Goal: Task Accomplishment & Management: Use online tool/utility

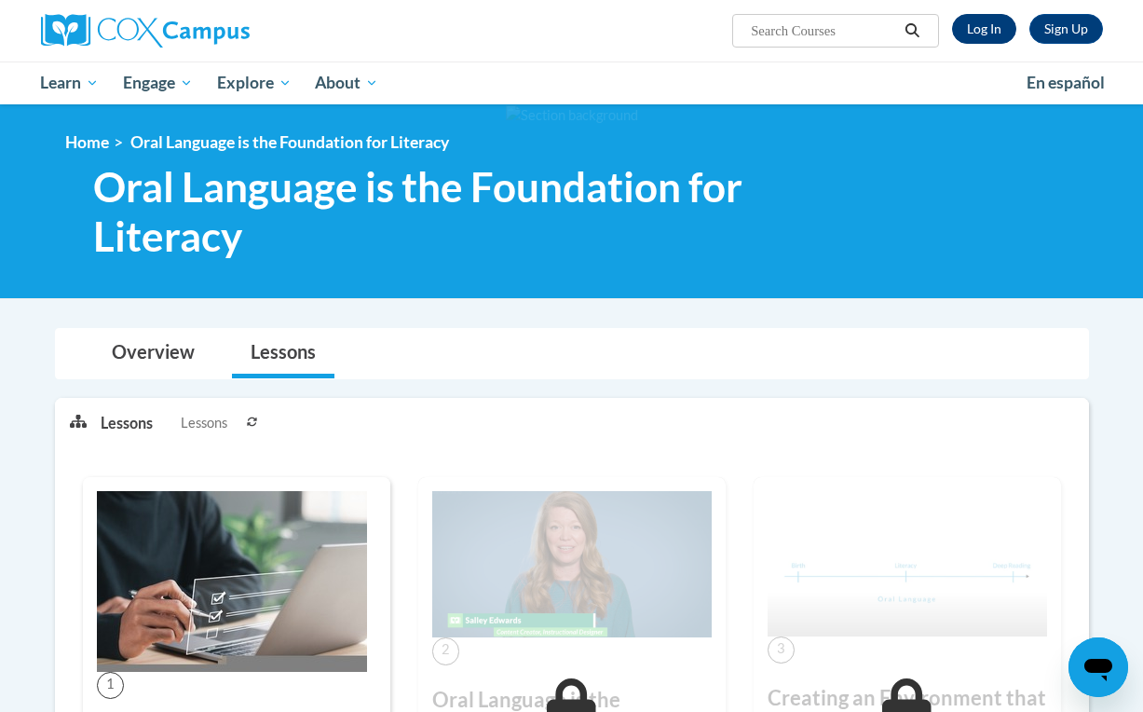
click at [989, 27] on link "Log In" at bounding box center [984, 29] width 64 height 30
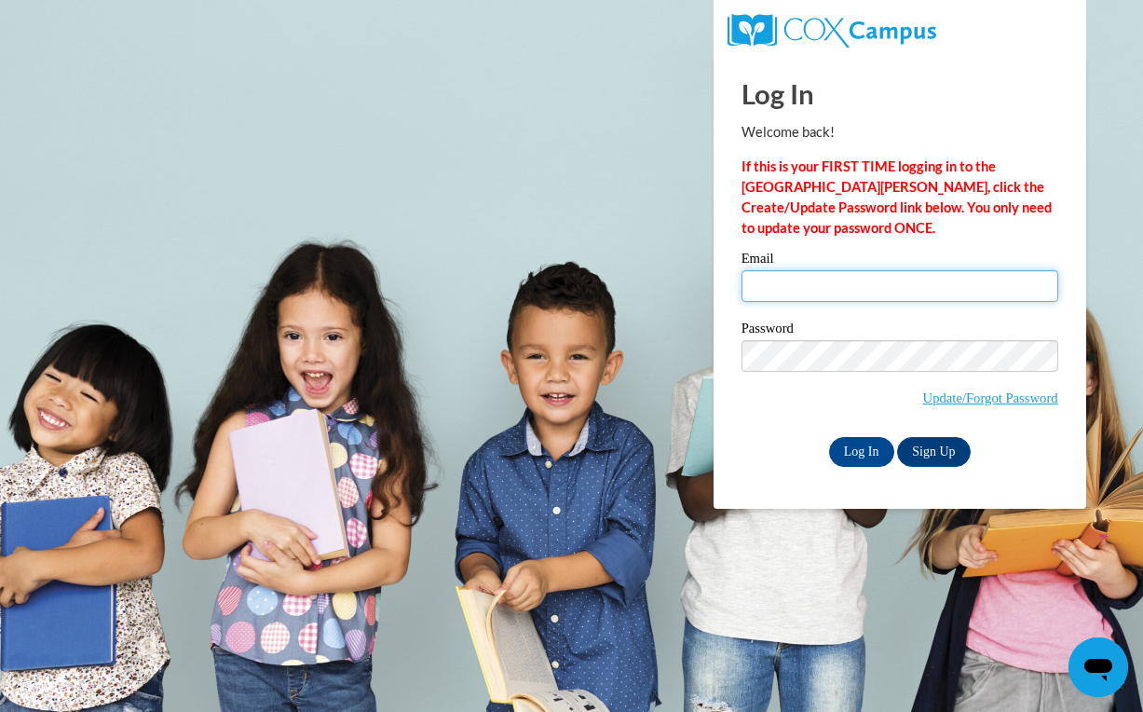
type input "payneg2@vcu.edu"
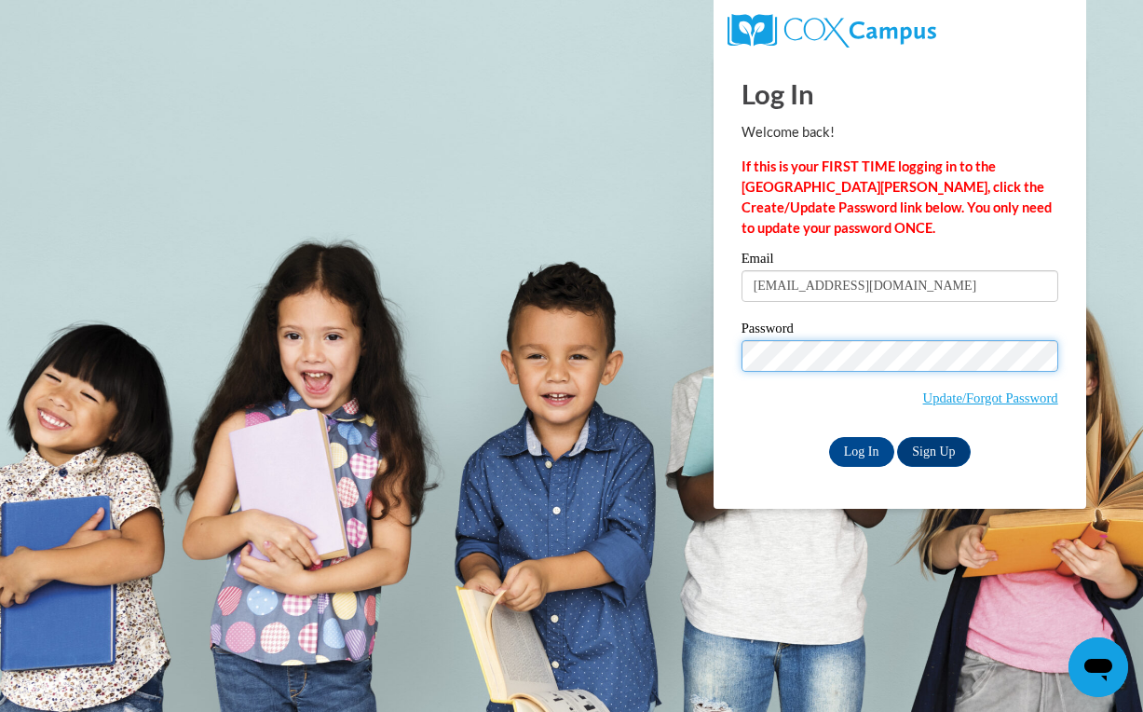
click at [860, 448] on input "Log In" at bounding box center [861, 452] width 65 height 30
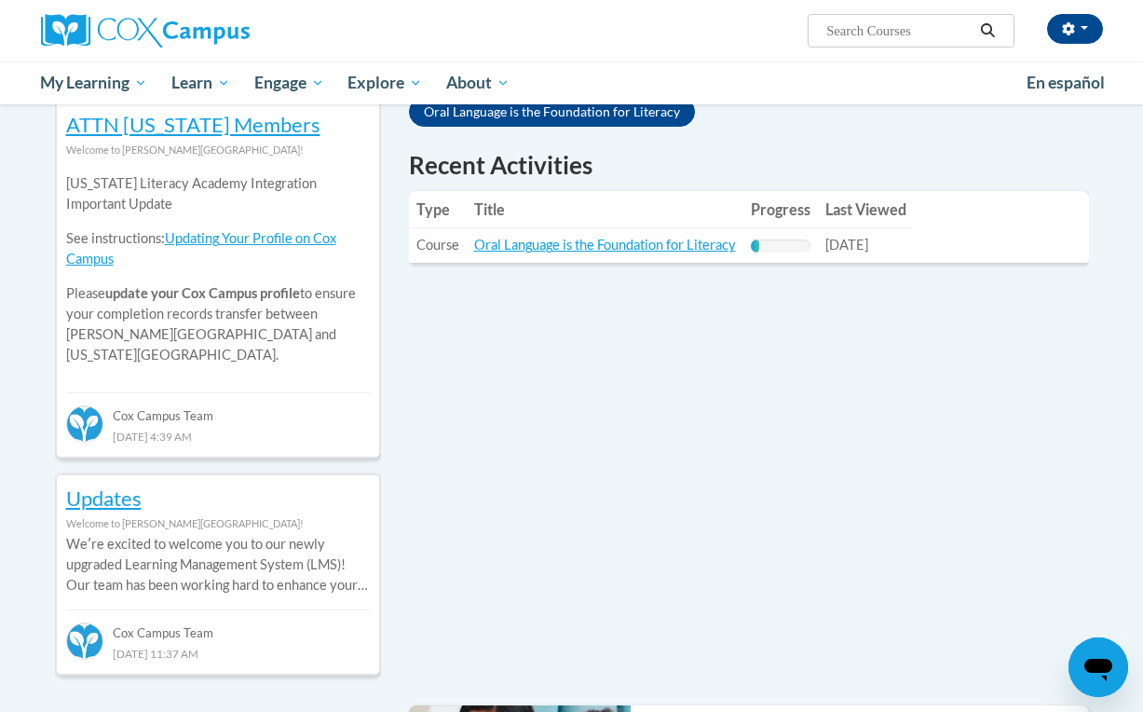
scroll to position [742, 0]
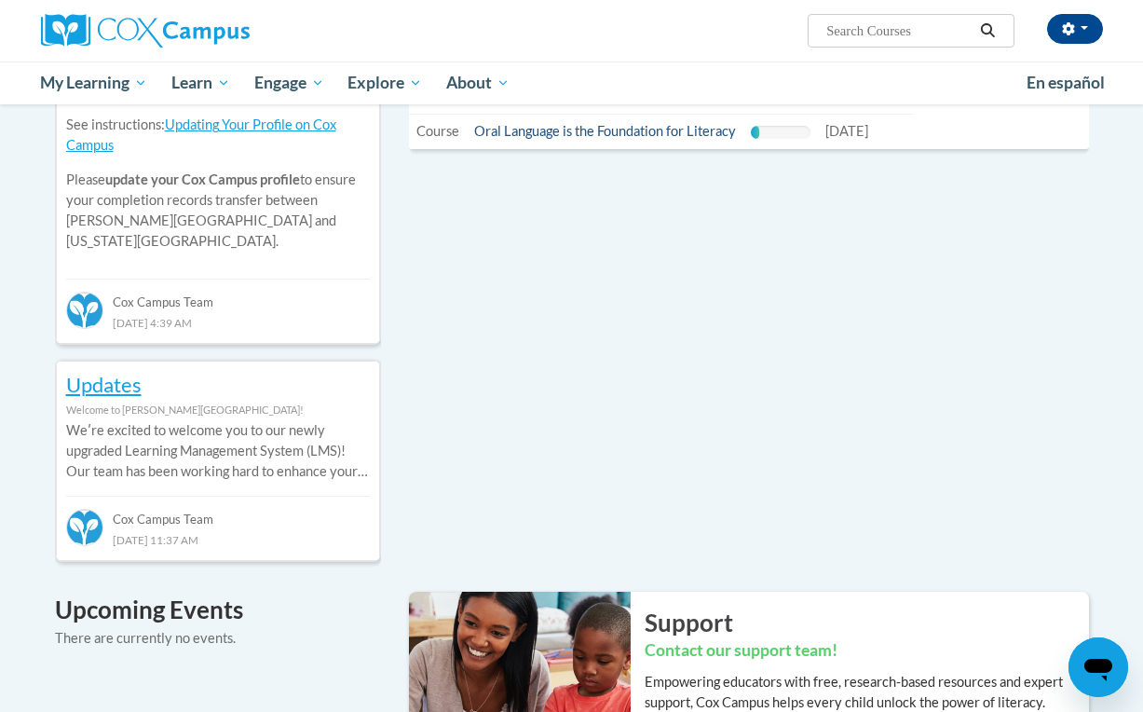
click at [615, 130] on link "Oral Language is the Foundation for Literacy" at bounding box center [605, 131] width 262 height 16
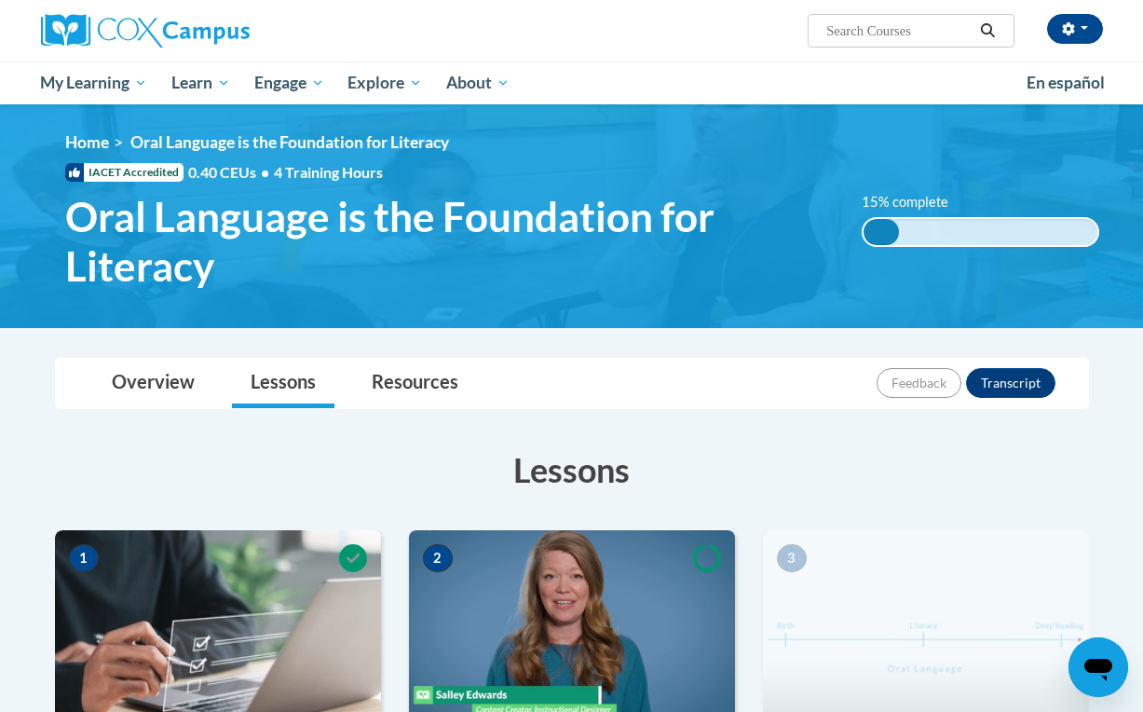
scroll to position [357, 0]
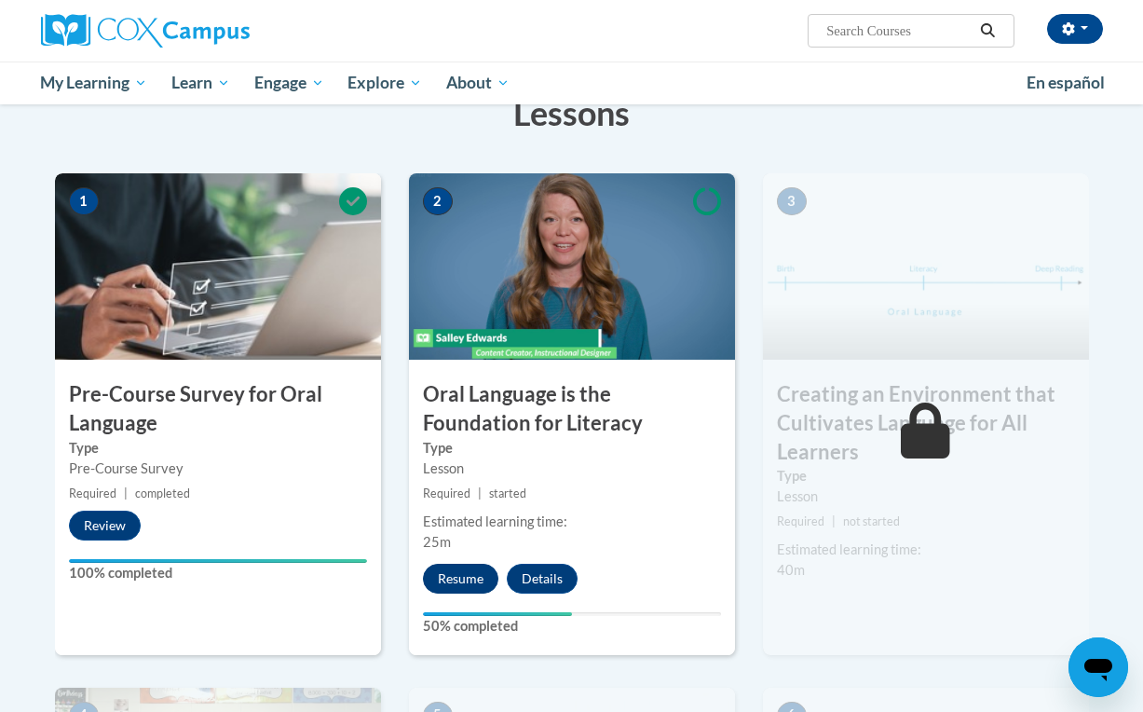
click at [463, 578] on button "Resume" at bounding box center [460, 579] width 75 height 30
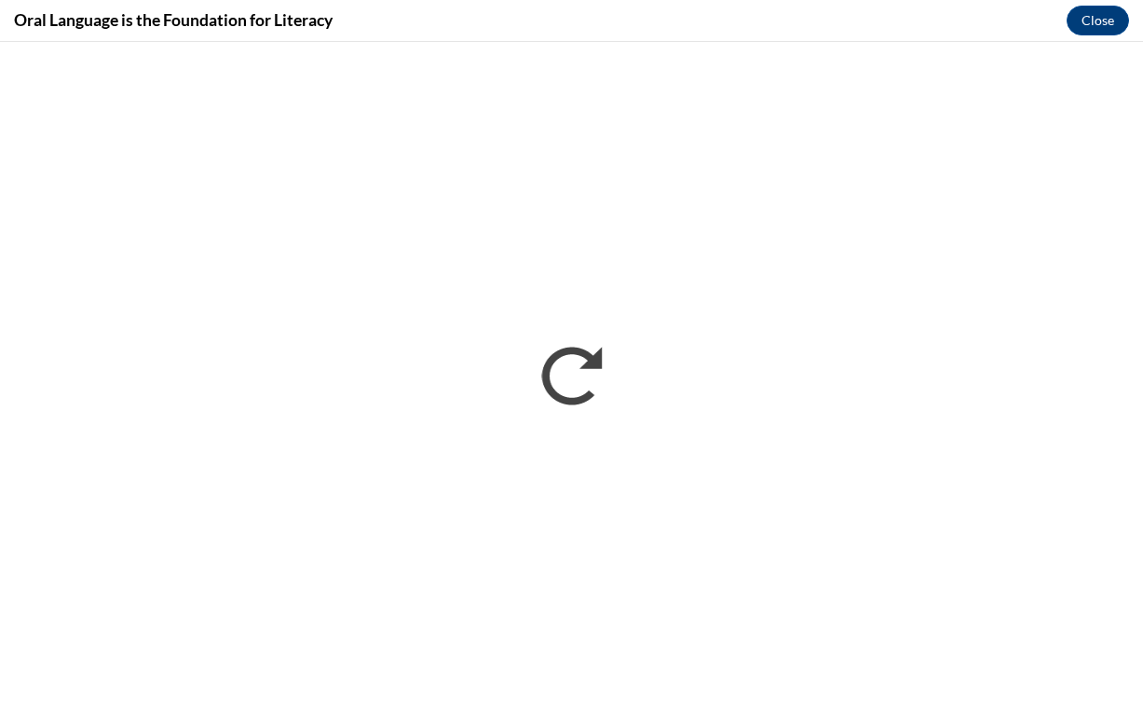
scroll to position [0, 0]
